Goal: Information Seeking & Learning: Compare options

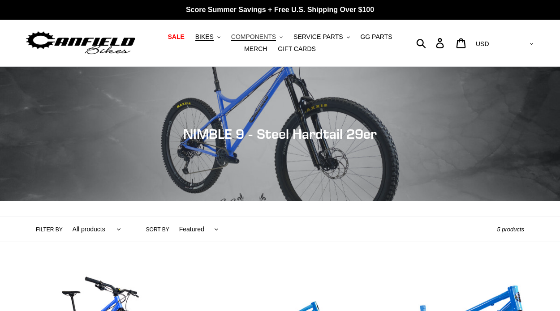
click at [244, 31] on button "COMPONENTS .cls-1{fill:#231f20}" at bounding box center [257, 37] width 60 height 12
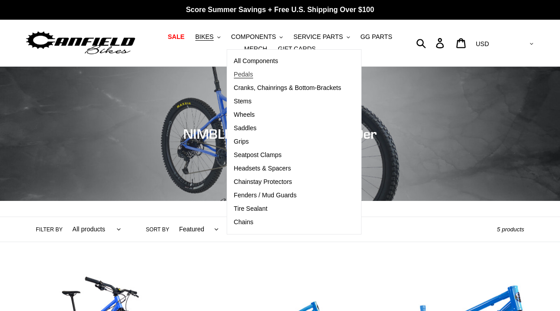
click at [250, 70] on link "Pedals" at bounding box center [287, 74] width 121 height 13
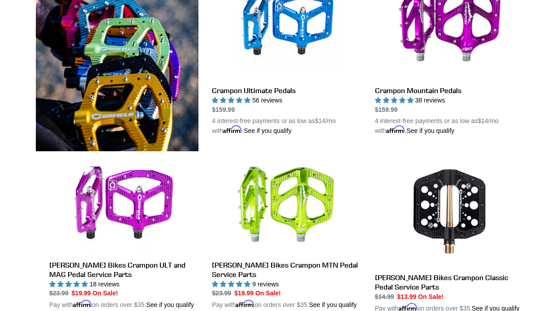
scroll to position [217, 0]
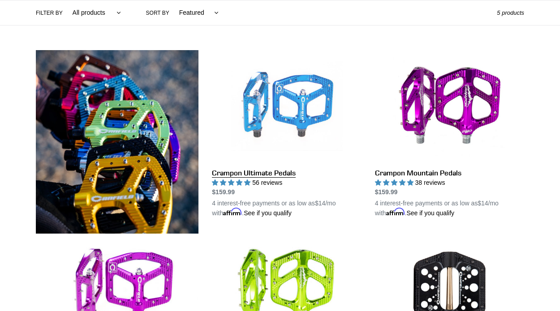
click at [332, 127] on link "Crampon Ultimate Pedals" at bounding box center [286, 134] width 149 height 168
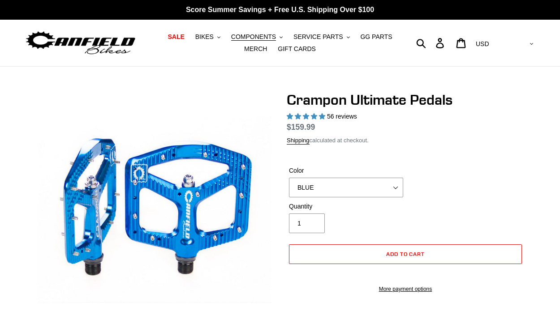
select select "highest-rating"
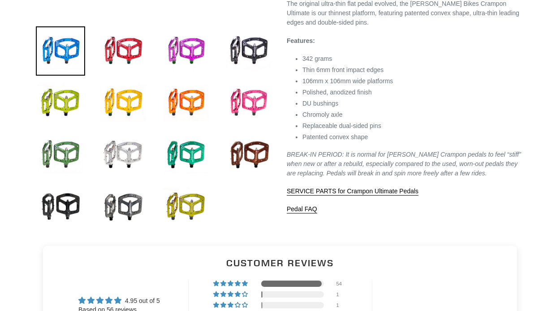
scroll to position [309, 0]
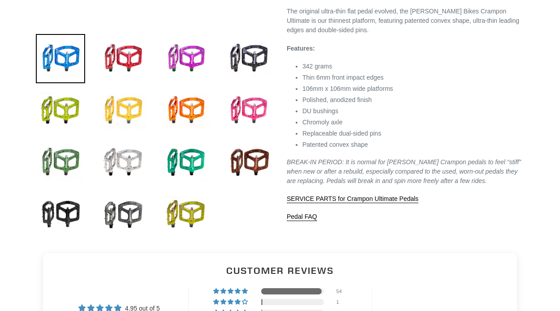
click at [123, 96] on img at bounding box center [123, 110] width 49 height 49
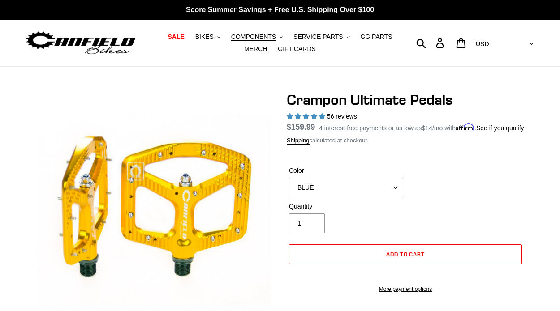
scroll to position [31, 0]
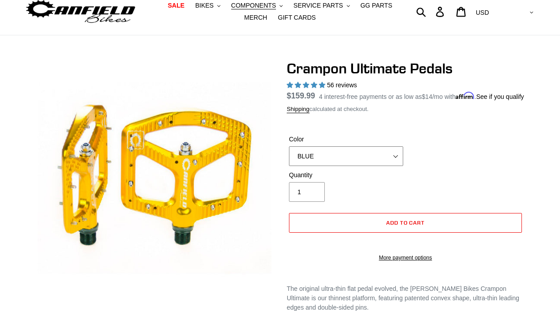
click at [384, 166] on select "BLUE RED PURPLE STEALTH BRONZE GREY TURQUOISE BLACK POLISHED BAJA GOLD PNW GREE…" at bounding box center [346, 157] width 114 height 20
click at [289, 157] on select "BLUE RED PURPLE STEALTH BRONZE GREY TURQUOISE BLACK POLISHED BAJA GOLD PNW GREE…" at bounding box center [346, 157] width 114 height 20
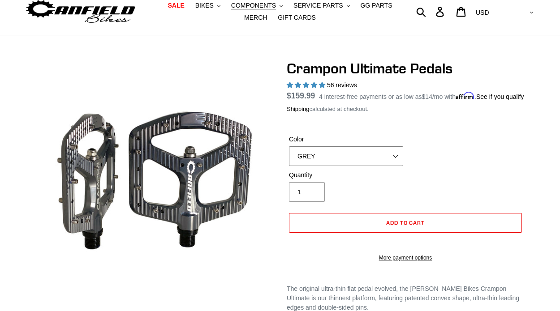
click at [359, 166] on select "BLUE RED PURPLE STEALTH BRONZE GREY TURQUOISE BLACK POLISHED BAJA GOLD PNW GREE…" at bounding box center [346, 157] width 114 height 20
click at [289, 157] on select "BLUE RED PURPLE STEALTH BRONZE GREY TURQUOISE BLACK POLISHED BAJA GOLD PNW GREE…" at bounding box center [346, 157] width 114 height 20
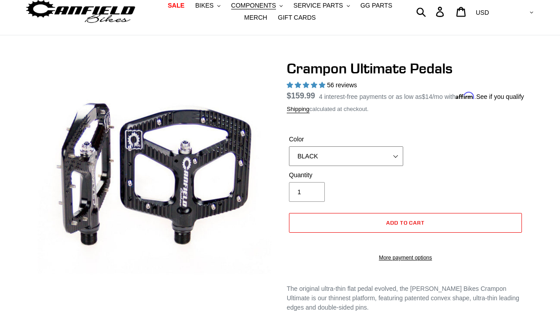
click at [357, 165] on select "BLUE RED PURPLE STEALTH BRONZE GREY TURQUOISE BLACK POLISHED BAJA GOLD PNW GREE…" at bounding box center [346, 157] width 114 height 20
click at [289, 157] on select "BLUE RED PURPLE STEALTH BRONZE GREY TURQUOISE BLACK POLISHED BAJA GOLD PNW GREE…" at bounding box center [346, 157] width 114 height 20
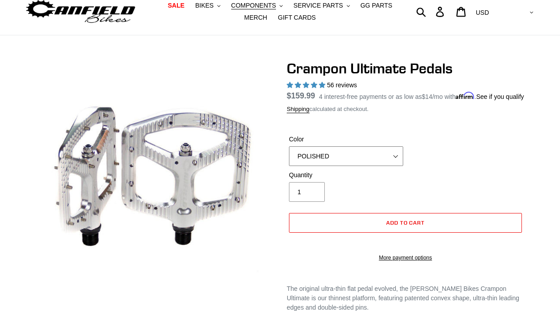
click at [336, 160] on select "BLUE RED PURPLE STEALTH BRONZE GREY TURQUOISE BLACK POLISHED BAJA GOLD PNW GREE…" at bounding box center [346, 157] width 114 height 20
click at [289, 157] on select "BLUE RED PURPLE STEALTH BRONZE GREY TURQUOISE BLACK POLISHED BAJA GOLD PNW GREE…" at bounding box center [346, 157] width 114 height 20
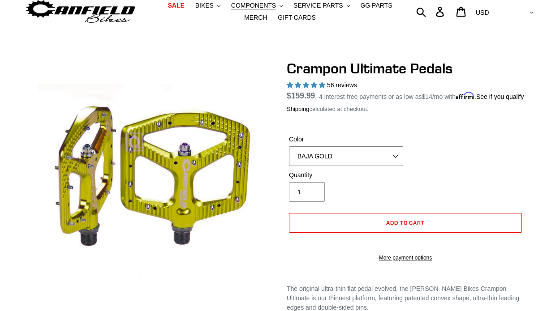
click at [340, 166] on select "BLUE RED PURPLE STEALTH BRONZE GREY TURQUOISE BLACK POLISHED BAJA GOLD PNW GREE…" at bounding box center [346, 157] width 114 height 20
click at [289, 157] on select "BLUE RED PURPLE STEALTH BRONZE GREY TURQUOISE BLACK POLISHED BAJA GOLD PNW GREE…" at bounding box center [346, 157] width 114 height 20
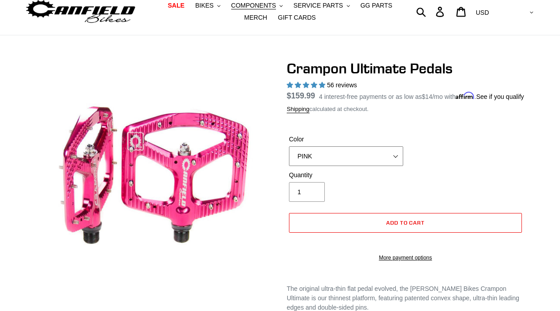
click at [335, 166] on select "BLUE RED PURPLE STEALTH BRONZE GREY TURQUOISE BLACK POLISHED BAJA GOLD PNW GREE…" at bounding box center [346, 157] width 114 height 20
click at [289, 157] on select "BLUE RED PURPLE STEALTH BRONZE GREY TURQUOISE BLACK POLISHED BAJA GOLD PNW GREE…" at bounding box center [346, 157] width 114 height 20
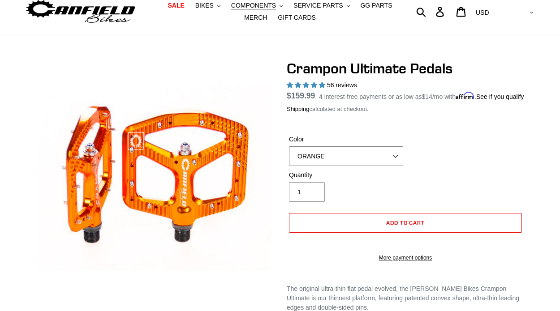
click at [314, 166] on select "BLUE RED PURPLE STEALTH BRONZE GREY TURQUOISE BLACK POLISHED BAJA GOLD PNW GREE…" at bounding box center [346, 157] width 114 height 20
click at [289, 157] on select "BLUE RED PURPLE STEALTH BRONZE GREY TURQUOISE BLACK POLISHED BAJA GOLD PNW GREE…" at bounding box center [346, 157] width 114 height 20
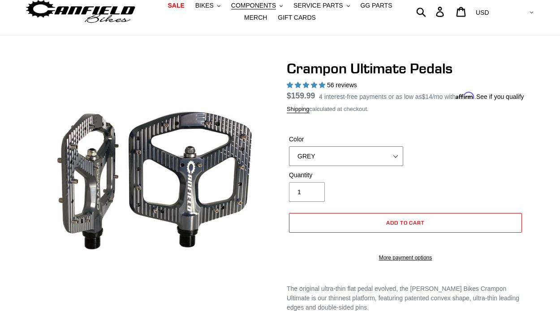
click at [316, 166] on select "BLUE RED PURPLE STEALTH BRONZE GREY TURQUOISE BLACK POLISHED BAJA GOLD PNW GREE…" at bounding box center [346, 157] width 114 height 20
click at [289, 157] on select "BLUE RED PURPLE STEALTH BRONZE GREY TURQUOISE BLACK POLISHED BAJA GOLD PNW GREE…" at bounding box center [346, 157] width 114 height 20
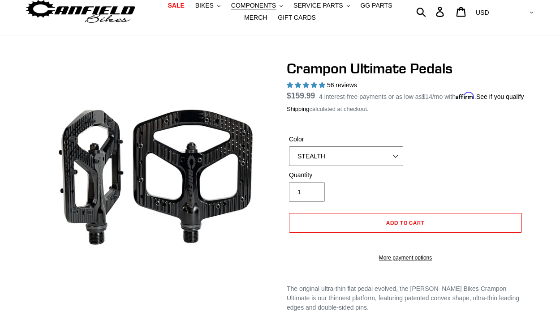
click at [319, 164] on select "BLUE RED PURPLE STEALTH BRONZE GREY TURQUOISE BLACK POLISHED BAJA GOLD PNW GREE…" at bounding box center [346, 157] width 114 height 20
click at [289, 157] on select "BLUE RED PURPLE STEALTH BRONZE GREY TURQUOISE BLACK POLISHED BAJA GOLD PNW GREE…" at bounding box center [346, 157] width 114 height 20
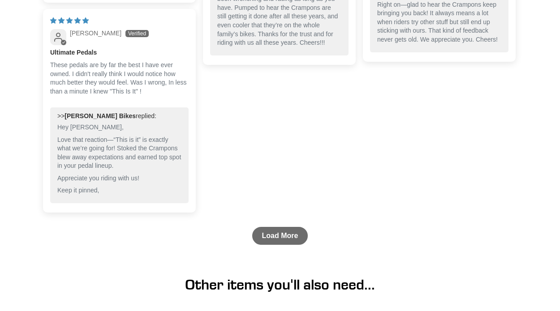
scroll to position [1306, 0]
click at [278, 230] on link "Load More" at bounding box center [280, 236] width 56 height 18
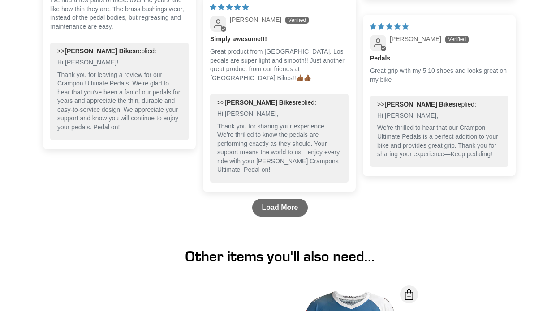
scroll to position [1753, 0]
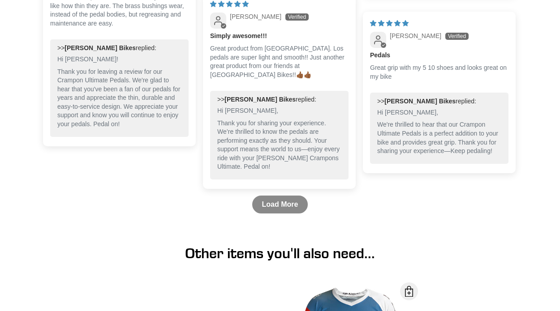
click at [273, 207] on link "Load More" at bounding box center [280, 205] width 56 height 18
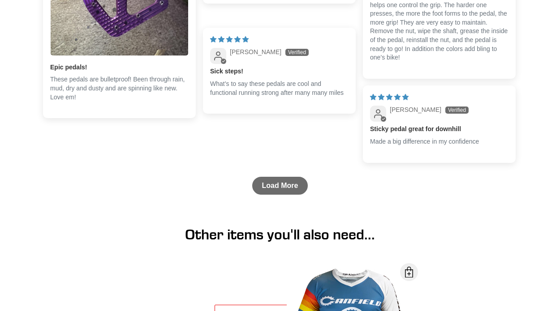
scroll to position [2274, 0]
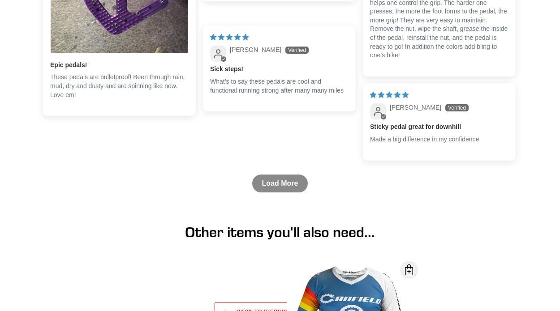
click at [275, 184] on link "Load More" at bounding box center [280, 184] width 56 height 18
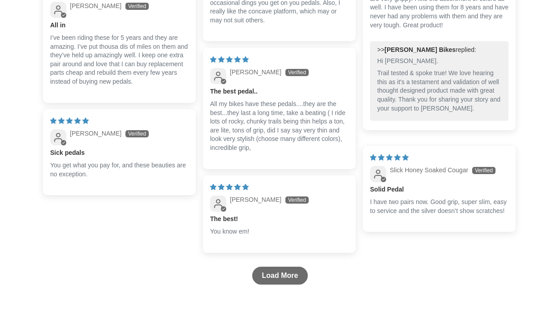
scroll to position [2536, 0]
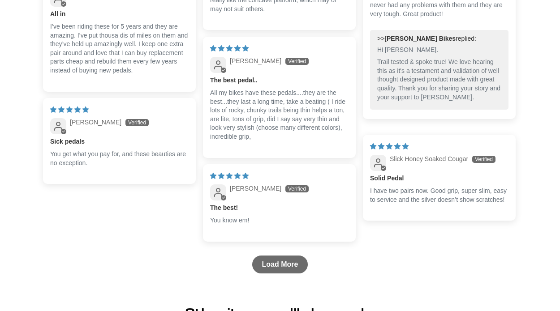
click at [271, 254] on div "Load More" at bounding box center [280, 265] width 474 height 32
click at [272, 260] on link "Load More" at bounding box center [280, 265] width 56 height 18
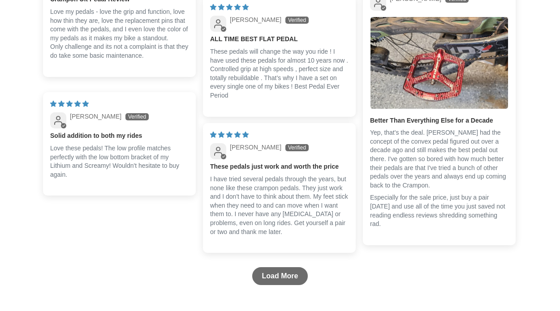
scroll to position [2906, 0]
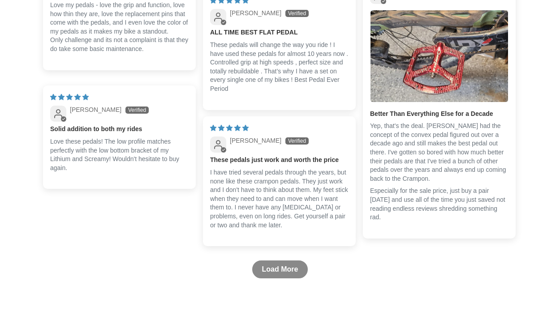
click at [280, 267] on link "Load More" at bounding box center [280, 270] width 56 height 18
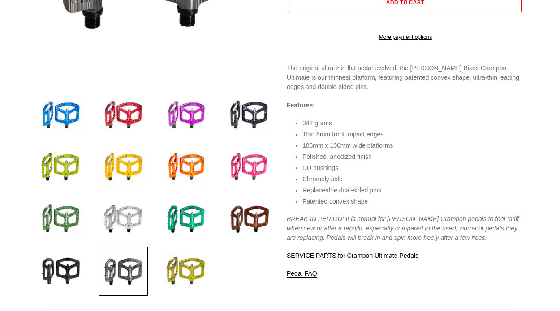
scroll to position [265, 0]
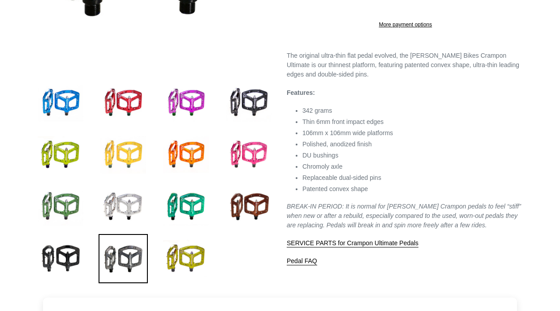
click at [126, 154] on img at bounding box center [123, 154] width 49 height 49
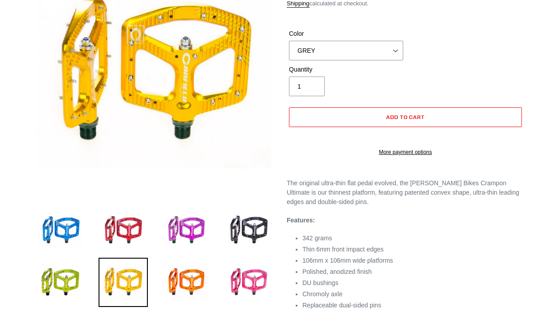
scroll to position [138, 0]
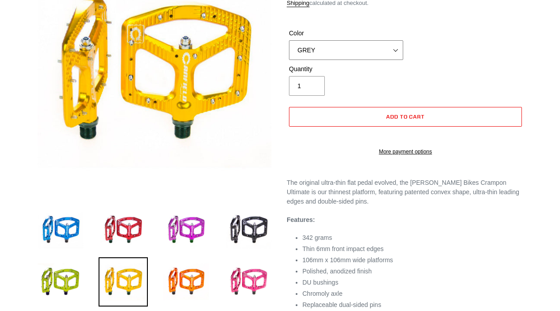
click at [377, 56] on select "BLUE RED PURPLE STEALTH BRONZE GREY TURQUOISE BLACK POLISHED BAJA GOLD PNW GREE…" at bounding box center [346, 50] width 114 height 20
select select "GOLD"
click at [289, 51] on select "BLUE RED PURPLE STEALTH BRONZE GREY TURQUOISE BLACK POLISHED BAJA GOLD PNW GREE…" at bounding box center [346, 50] width 114 height 20
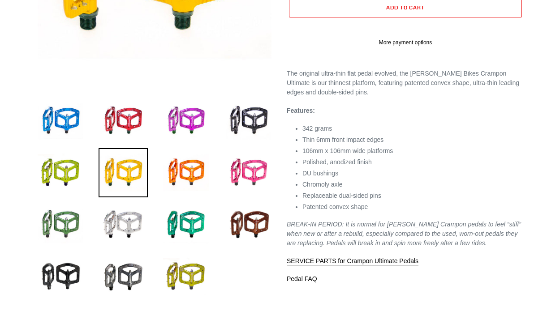
scroll to position [249, 0]
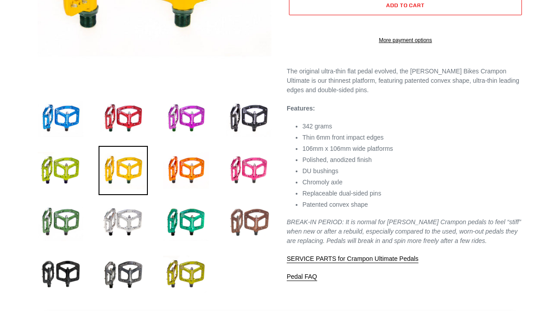
click at [255, 229] on img at bounding box center [248, 222] width 49 height 49
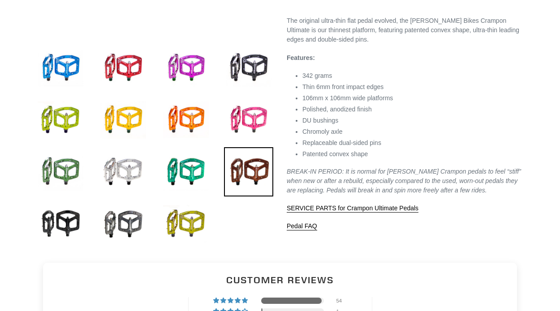
scroll to position [299, 0]
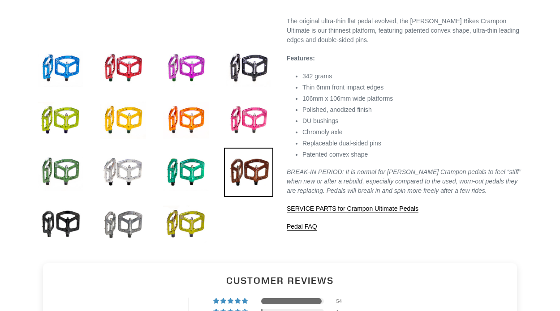
click at [138, 221] on img at bounding box center [123, 224] width 49 height 49
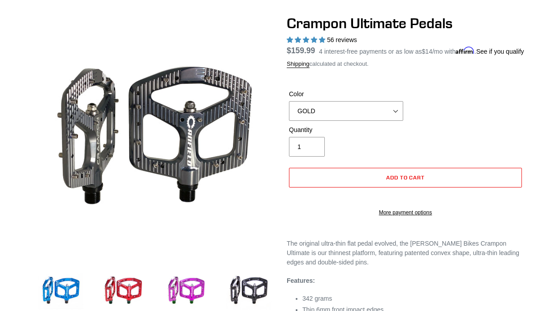
scroll to position [0, 0]
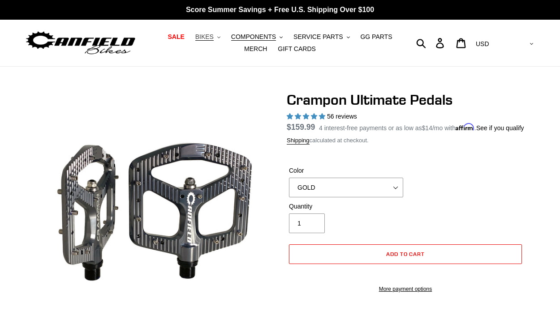
click at [208, 38] on span "BIKES" at bounding box center [204, 37] width 18 height 8
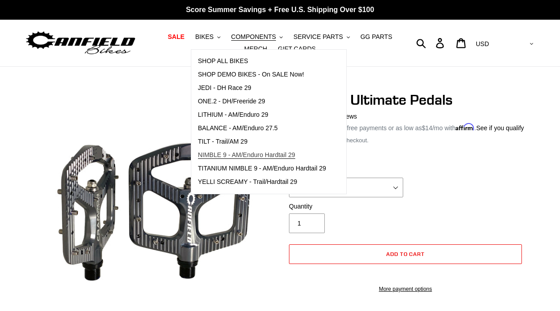
click at [225, 152] on span "NIMBLE 9 - AM/Enduro Hardtail 29" at bounding box center [246, 155] width 97 height 8
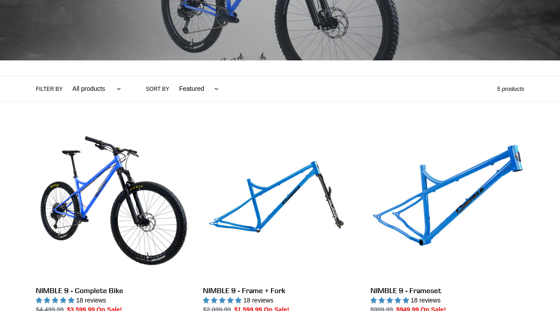
scroll to position [141, 0]
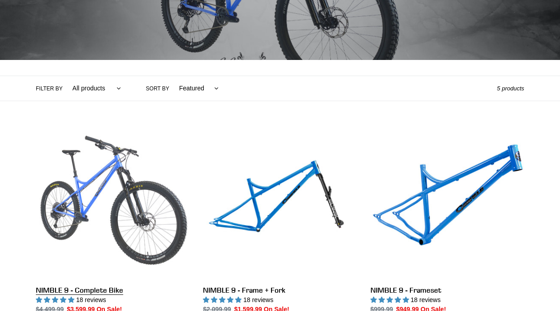
click at [109, 270] on link "NIMBLE 9 - Complete Bike" at bounding box center [113, 231] width 154 height 210
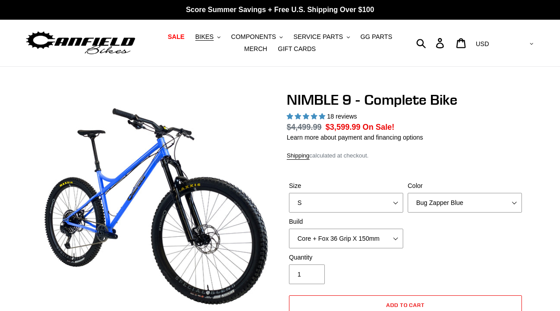
select select "highest-rating"
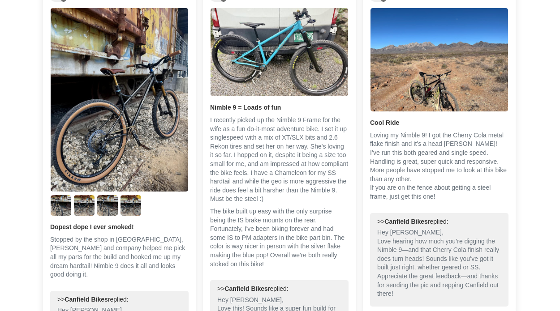
scroll to position [1781, 0]
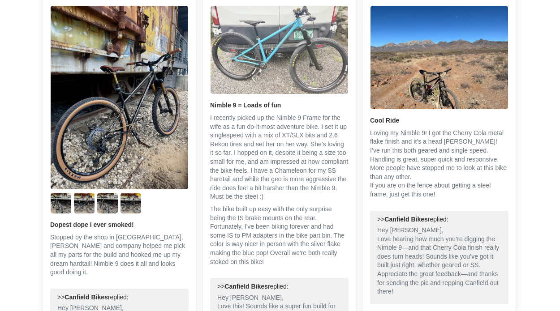
click at [264, 46] on img "Link to user picture 1" at bounding box center [280, 50] width 138 height 88
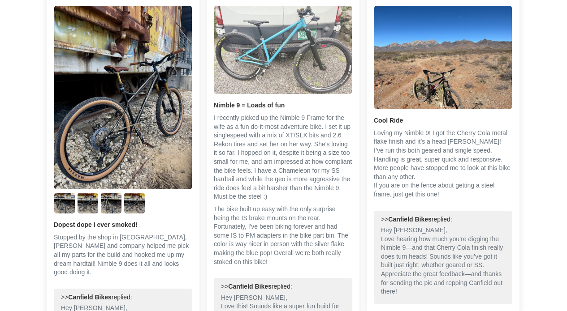
scroll to position [0, 0]
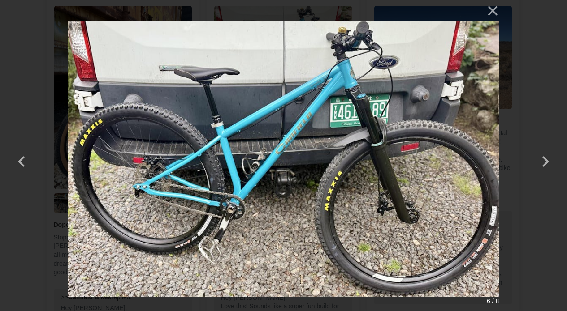
click at [29, 63] on div "× 6 / 8 Loading..." at bounding box center [283, 155] width 567 height 311
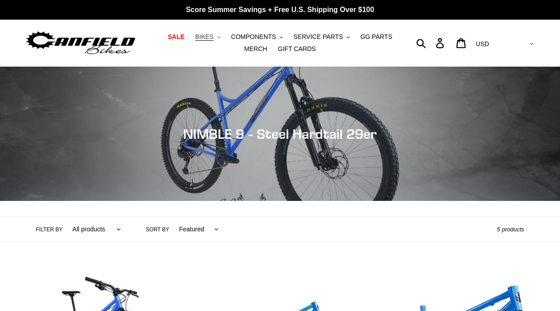
click at [214, 34] on span "BIKES" at bounding box center [204, 37] width 18 height 8
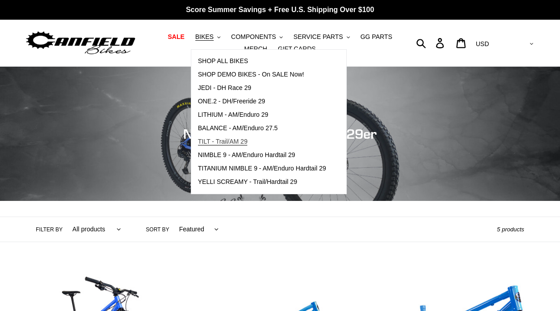
click at [235, 146] on span "TILT - Trail/AM 29" at bounding box center [223, 142] width 50 height 8
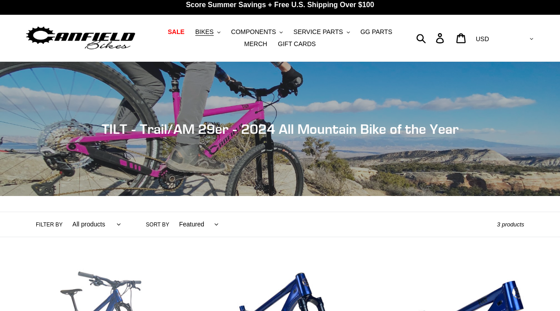
scroll to position [6, 0]
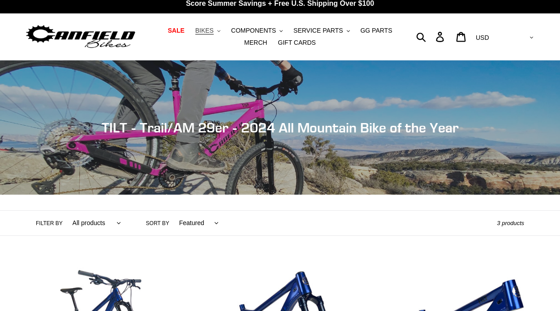
click at [207, 30] on span "BIKES" at bounding box center [204, 31] width 18 height 8
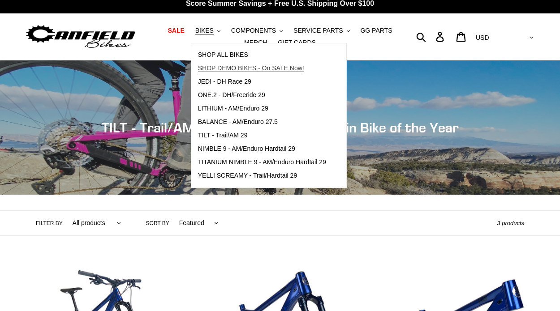
click at [227, 66] on span "SHOP DEMO BIKES - On SALE Now!" at bounding box center [251, 69] width 106 height 8
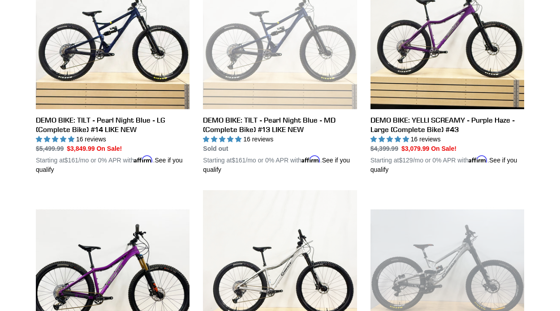
scroll to position [535, 0]
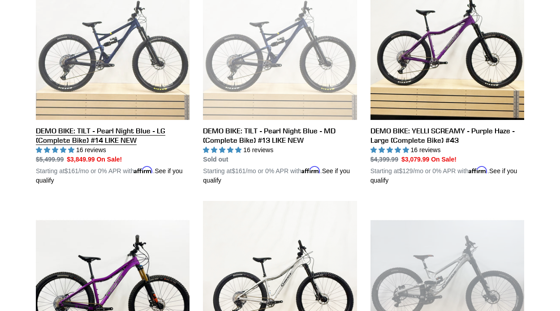
click at [142, 50] on link "DEMO BIKE: TILT - Pearl Night Blue - LG (Complete Bike) #14 LIKE NEW" at bounding box center [113, 75] width 154 height 219
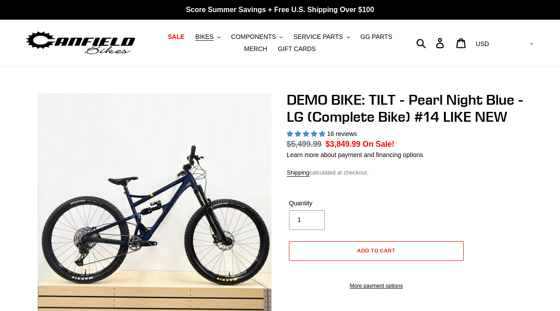
select select "highest-rating"
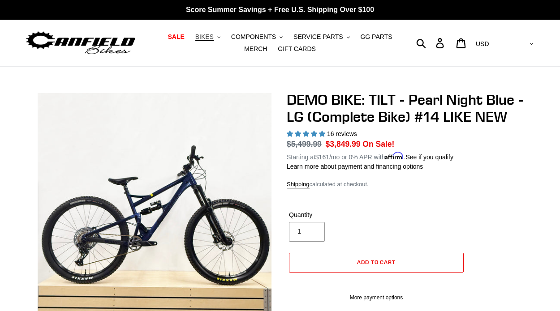
click at [207, 36] on span "BIKES" at bounding box center [204, 37] width 18 height 8
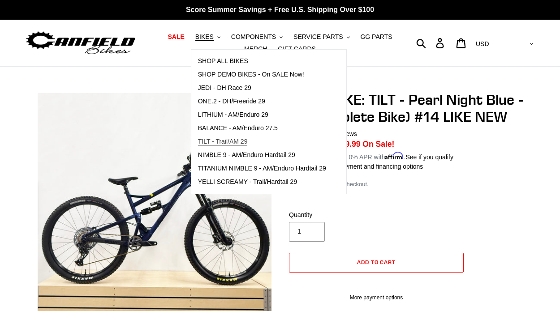
click at [234, 145] on span "TILT - Trail/AM 29" at bounding box center [223, 142] width 50 height 8
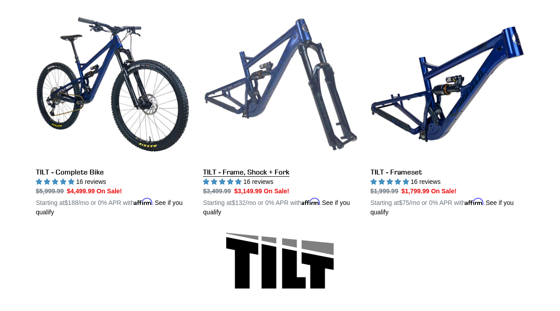
scroll to position [260, 0]
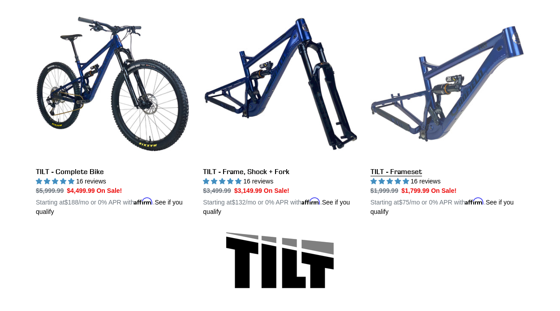
click at [460, 88] on link "TILT - Frameset" at bounding box center [448, 112] width 154 height 210
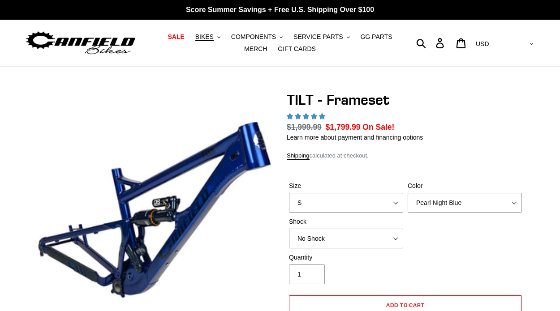
select select "highest-rating"
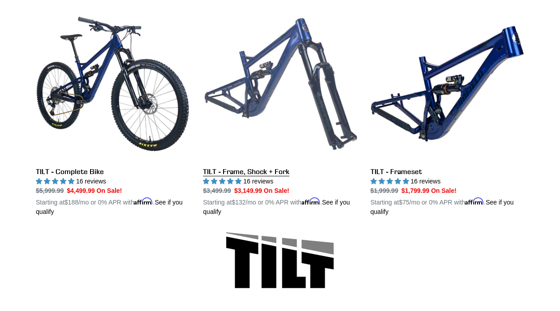
click at [304, 120] on link "TILT - Frame, Shock + Fork" at bounding box center [280, 112] width 154 height 210
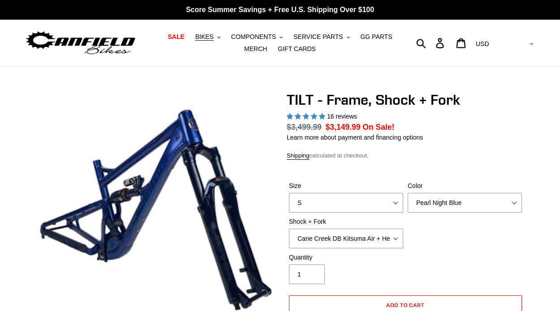
select select "highest-rating"
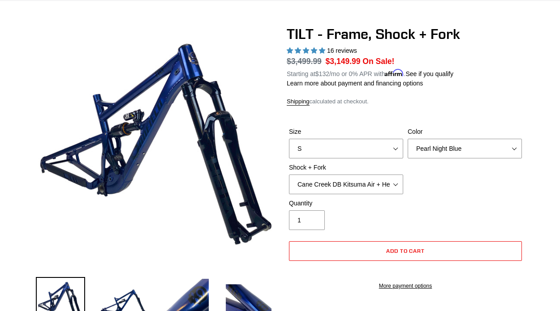
scroll to position [66, 0]
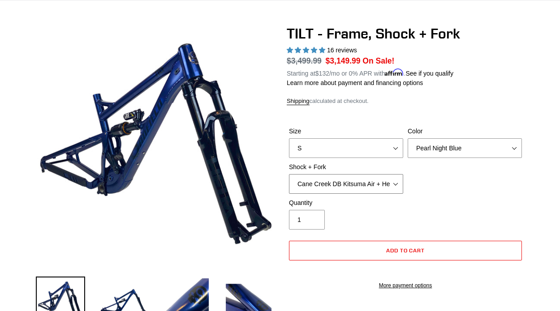
click at [395, 187] on select "Cane Creek DB Kitsuma Air + Helm MKII 140mm Cane Creek DB Kitsuma Air + Fox 36 …" at bounding box center [346, 184] width 114 height 20
click at [289, 174] on select "Cane Creek DB Kitsuma Air + Helm MKII 140mm Cane Creek DB Kitsuma Air + Fox 36 …" at bounding box center [346, 184] width 114 height 20
click at [387, 180] on select "Cane Creek DB Kitsuma Air + Helm MKII 140mm Cane Creek DB Kitsuma Air + Fox 36 …" at bounding box center [346, 184] width 114 height 20
click at [289, 174] on select "Cane Creek DB Kitsuma Air + Helm MKII 140mm Cane Creek DB Kitsuma Air + Fox 36 …" at bounding box center [346, 184] width 114 height 20
click at [366, 178] on select "Cane Creek DB Kitsuma Air + Helm MKII 140mm Cane Creek DB Kitsuma Air + Fox 36 …" at bounding box center [346, 184] width 114 height 20
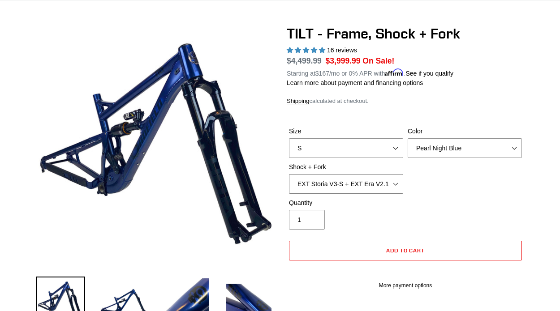
select select "Cane Creek DB Kitsuma Air + Helm MKII 140mm"
click at [289, 174] on select "Cane Creek DB Kitsuma Air + Helm MKII 140mm Cane Creek DB Kitsuma Air + Fox 36 …" at bounding box center [346, 184] width 114 height 20
